Goal: Find specific page/section: Locate item on page

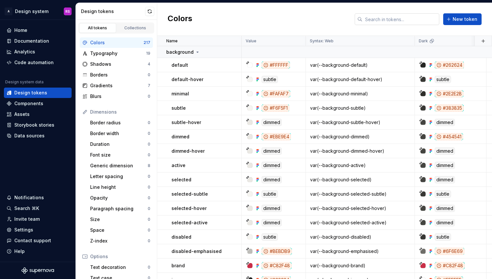
click at [414, 18] on input "text" at bounding box center [400, 19] width 77 height 12
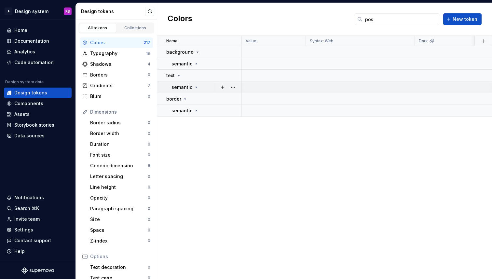
click at [194, 88] on icon at bounding box center [196, 87] width 5 height 5
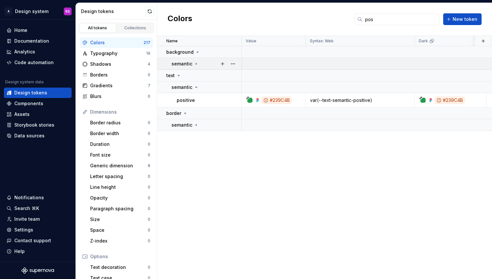
click at [195, 62] on icon at bounding box center [196, 63] width 5 height 5
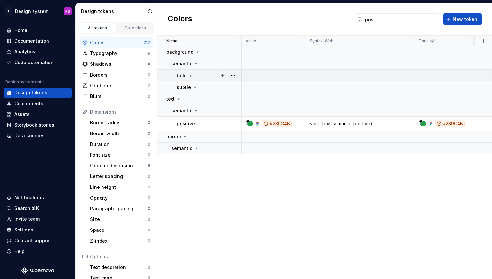
click at [191, 77] on icon at bounding box center [190, 75] width 5 height 5
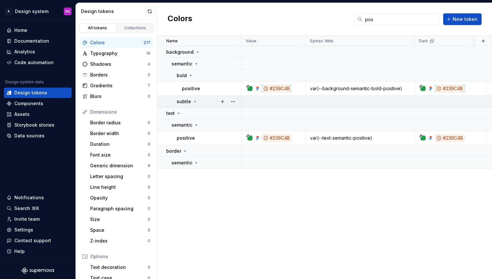
click at [195, 100] on icon at bounding box center [194, 101] width 5 height 5
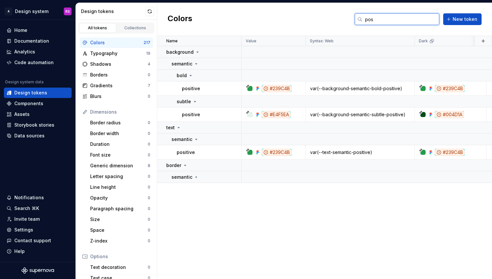
click at [368, 17] on input "pos" at bounding box center [400, 19] width 77 height 12
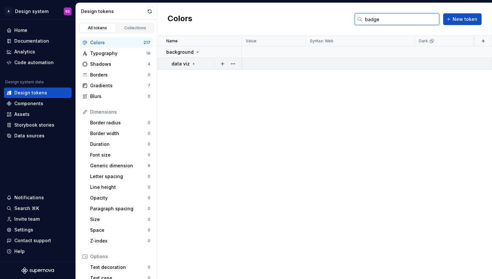
type input "badge"
click at [194, 64] on icon at bounding box center [193, 63] width 5 height 5
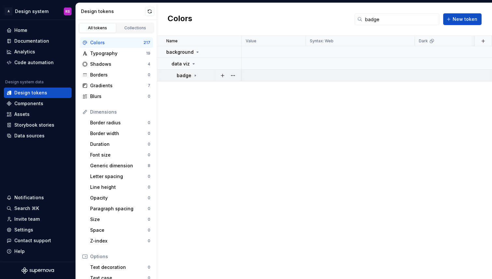
click at [196, 74] on icon at bounding box center [195, 75] width 5 height 5
